Goal: Information Seeking & Learning: Learn about a topic

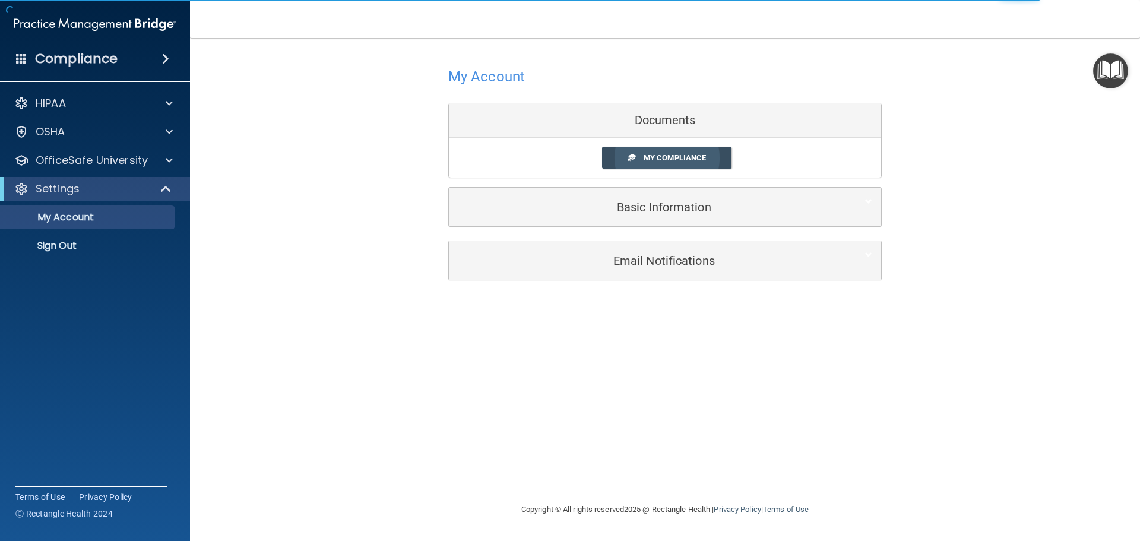
click at [677, 157] on span "My Compliance" at bounding box center [675, 157] width 62 height 9
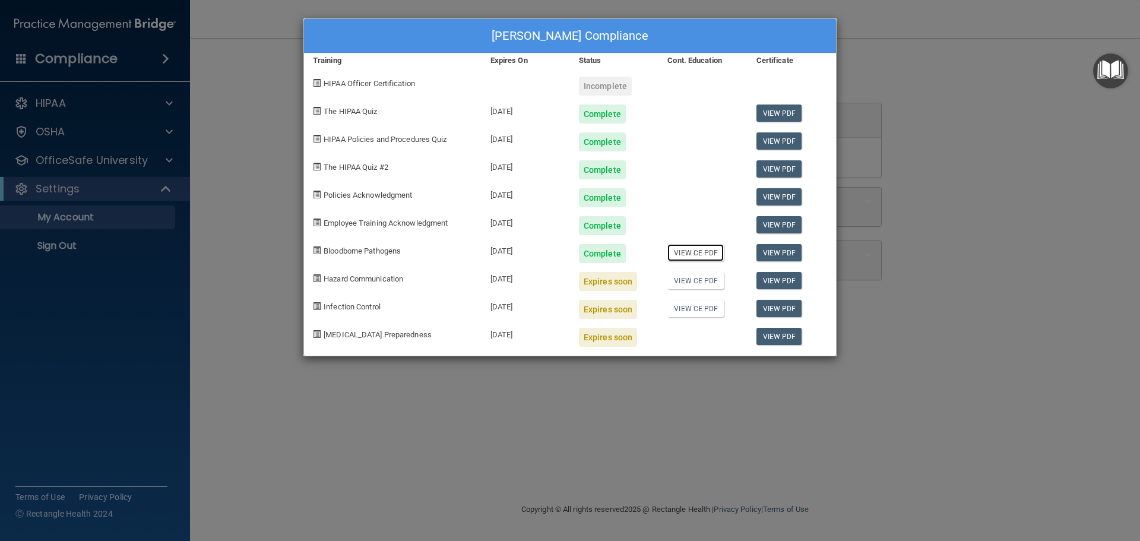
click at [706, 252] on link "View CE PDF" at bounding box center [695, 252] width 56 height 17
click at [724, 46] on div "Stacey Alsup's Compliance" at bounding box center [570, 36] width 532 height 34
click at [876, 174] on div "Stacey Alsup's Compliance Training Expires On Status Cont. Education Certificat…" at bounding box center [570, 270] width 1140 height 541
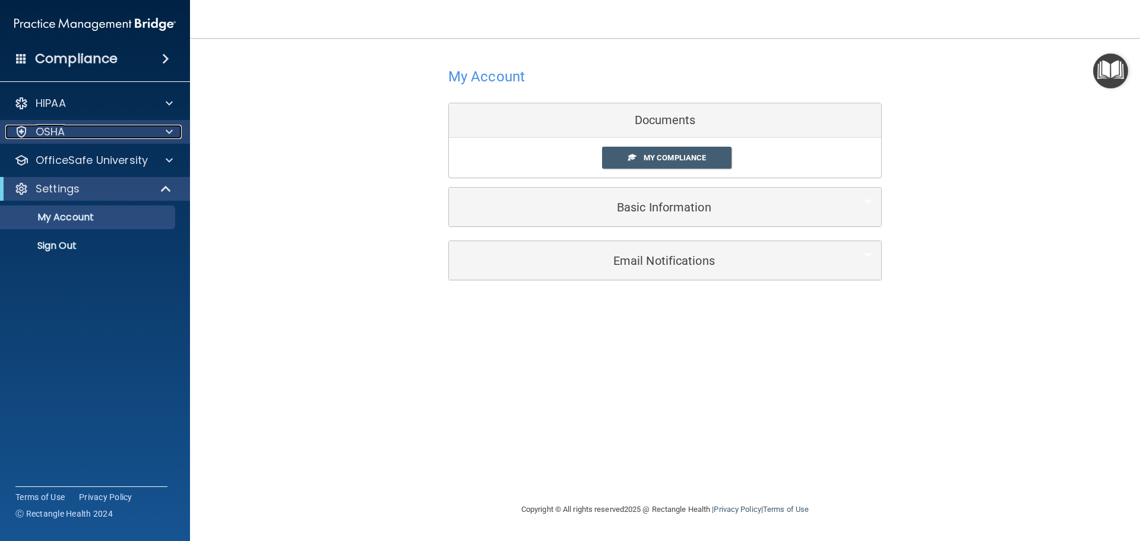
click at [106, 132] on div "OSHA" at bounding box center [78, 132] width 147 height 14
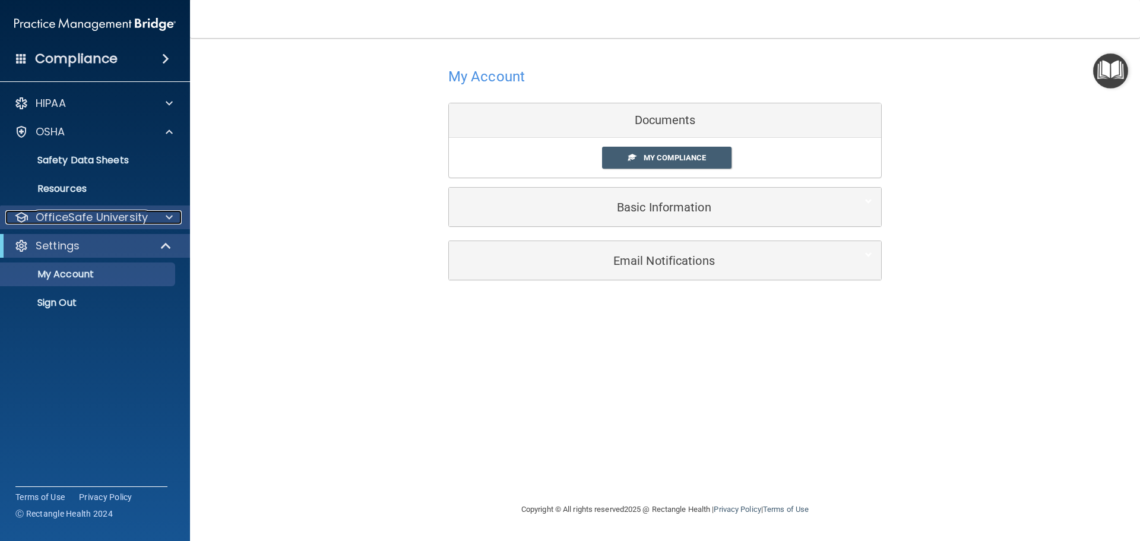
click at [100, 217] on p "OfficeSafe University" at bounding box center [92, 217] width 112 height 14
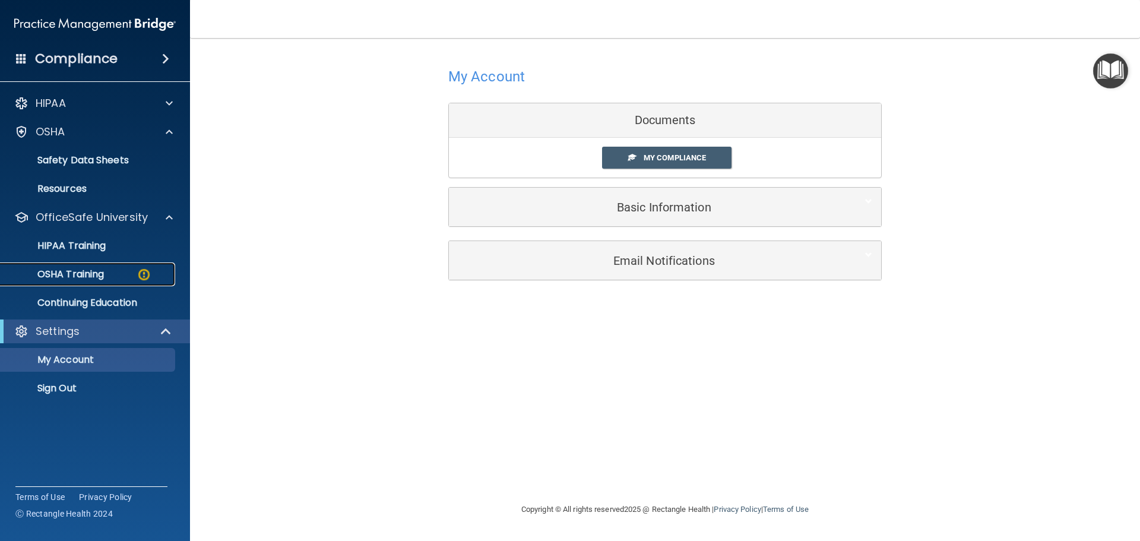
click at [127, 280] on link "OSHA Training" at bounding box center [81, 274] width 187 height 24
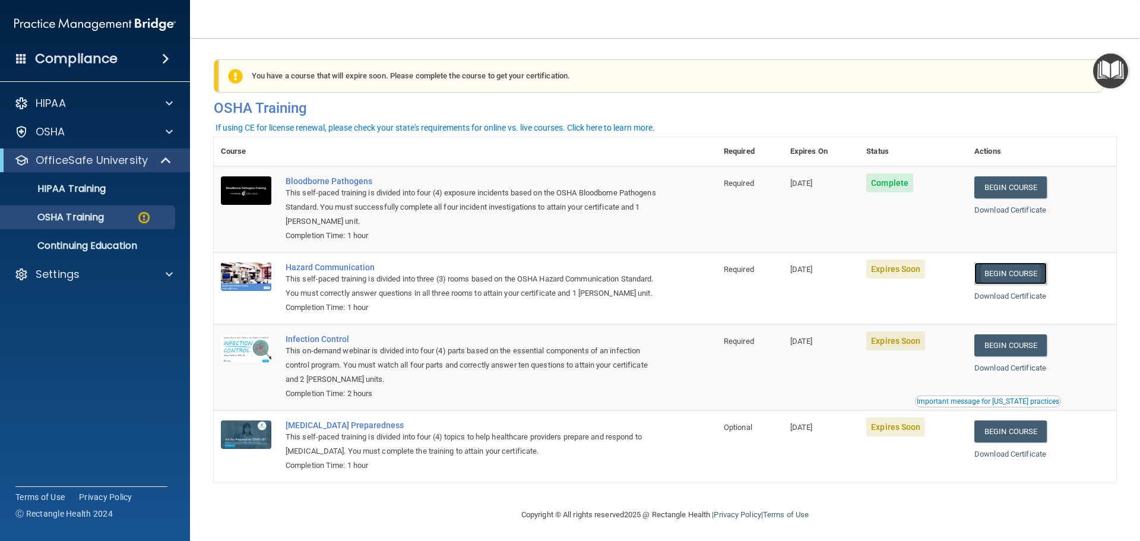
click at [1004, 277] on link "Begin Course" at bounding box center [1010, 273] width 72 height 22
